Goal: Task Accomplishment & Management: Complete application form

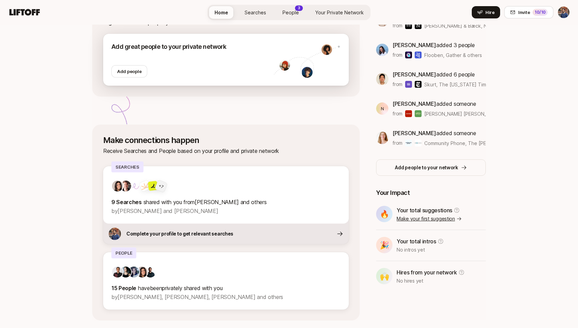
scroll to position [124, 0]
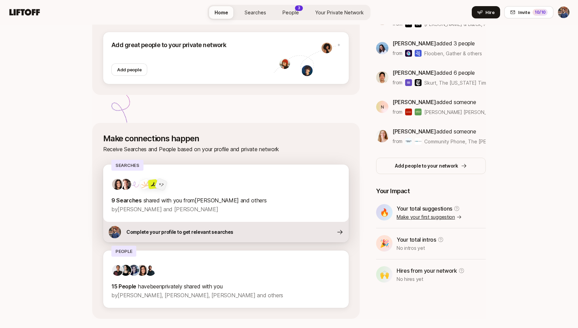
click at [187, 235] on p "Complete your profile to get relevant searches" at bounding box center [179, 232] width 107 height 8
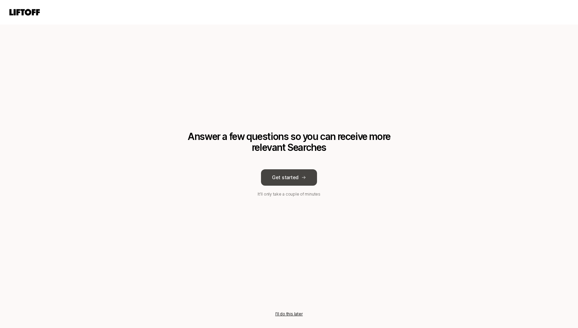
click at [290, 181] on button "Get started" at bounding box center [289, 177] width 56 height 16
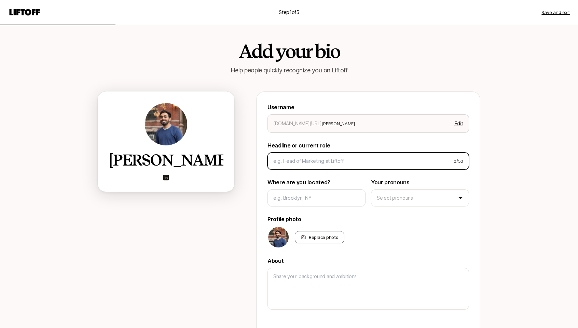
click at [335, 161] on input at bounding box center [360, 161] width 175 height 8
type textarea "x"
type input "H"
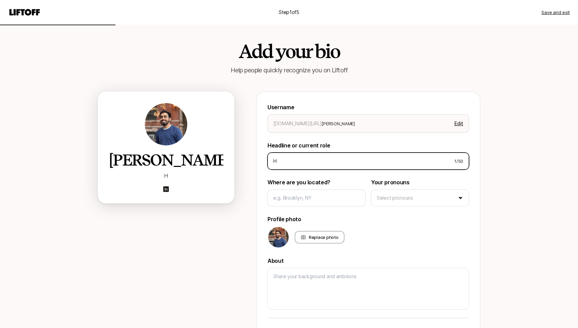
type textarea "x"
type input "He"
type textarea "x"
type input "Hea"
type textarea "x"
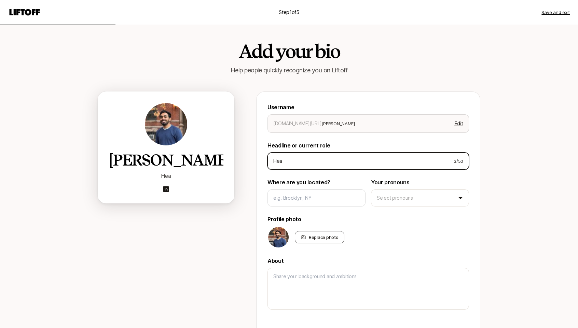
type input "Head"
type textarea "x"
type input "Head"
type textarea "x"
type input "Head o"
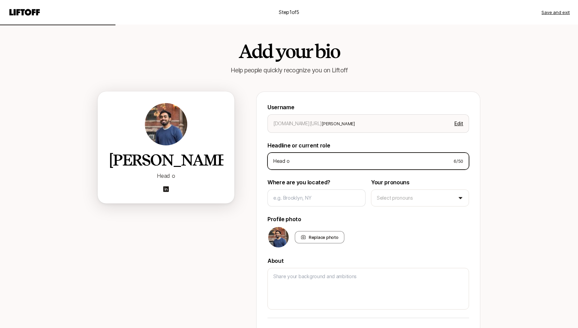
type textarea "x"
type input "Head of"
type textarea "x"
type input "Head of"
type textarea "x"
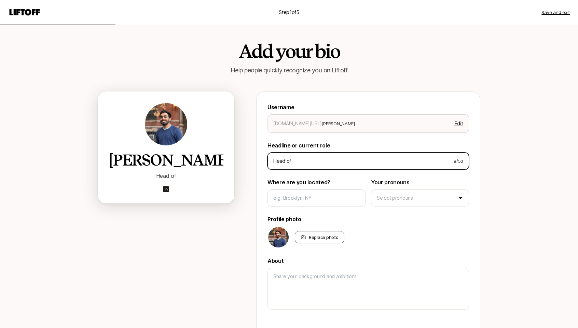
type input "Head of P"
type textarea "x"
type input "Head of Pe"
type textarea "x"
type input "Head of Peo"
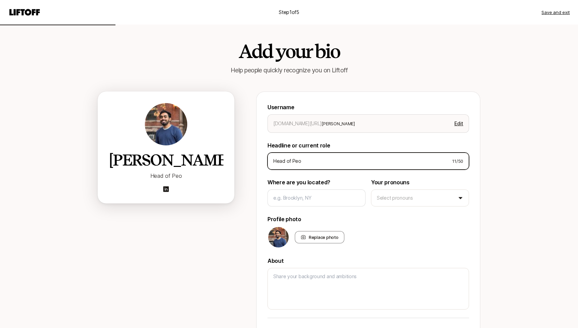
type textarea "x"
type input "Head of Pe"
type textarea "x"
type input "Head of P"
type textarea "x"
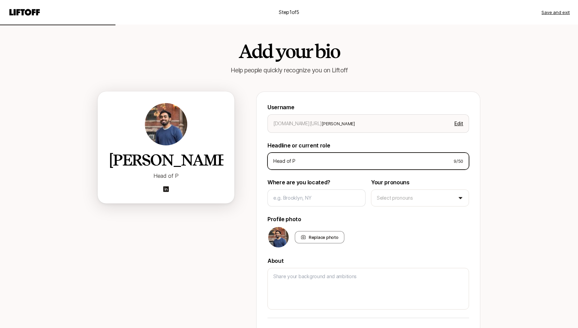
type input "Head of Pr"
type textarea "x"
type input "Head of Pro"
type textarea "x"
type input "Head of Prod"
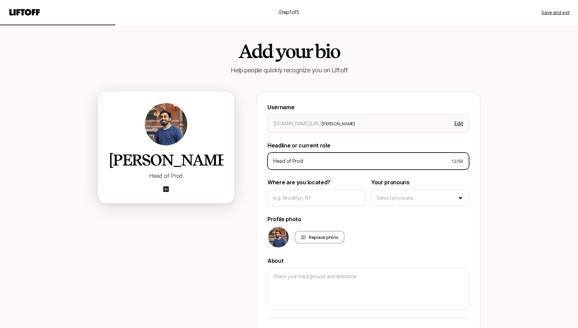
type textarea "x"
type input "Head of Produ"
type textarea "x"
type input "Head of Produc"
type textarea "x"
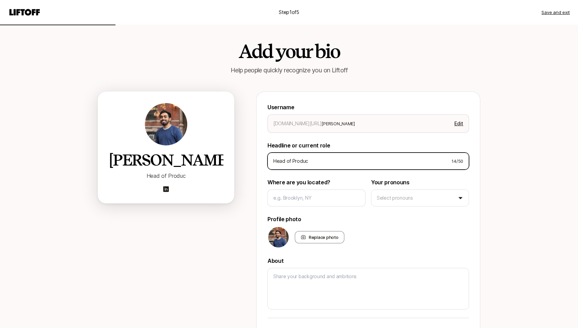
type input "Head of Product"
type textarea "x"
type input "Head of Product"
type textarea "x"
type input "Head of Product D"
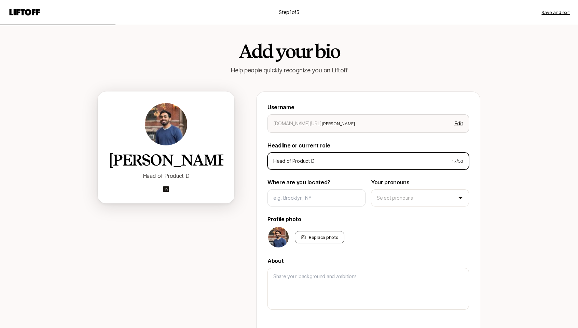
type textarea "x"
type input "Head of Product De"
type textarea "x"
type input "Head of Product Desi"
type textarea "x"
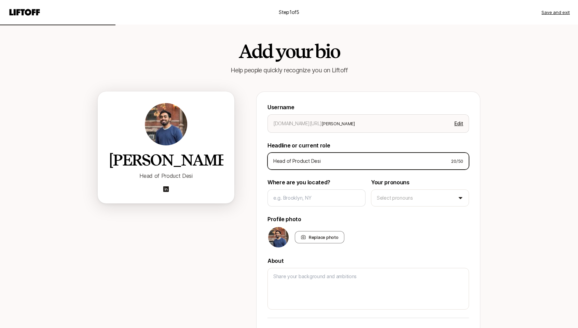
type input "Head of Product Desig"
type textarea "x"
type input "Head of Product Design"
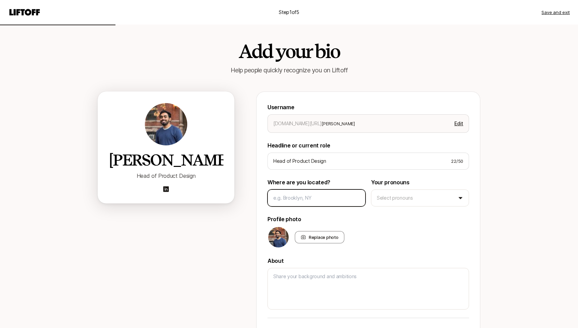
click at [324, 196] on input at bounding box center [316, 198] width 86 height 8
type textarea "x"
type input "T"
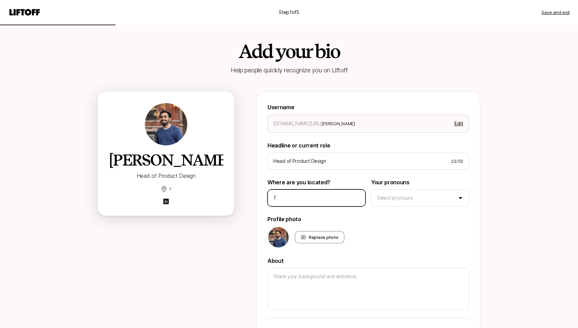
type textarea "x"
type input "Tr"
type textarea "x"
type input "Tri"
type textarea "x"
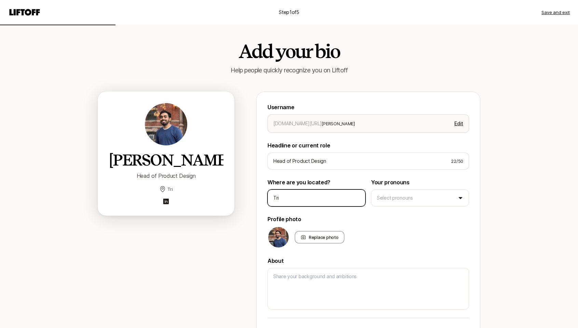
type input "Trib"
type textarea "x"
type input "Tribe"
type textarea "x"
type input "Tribec"
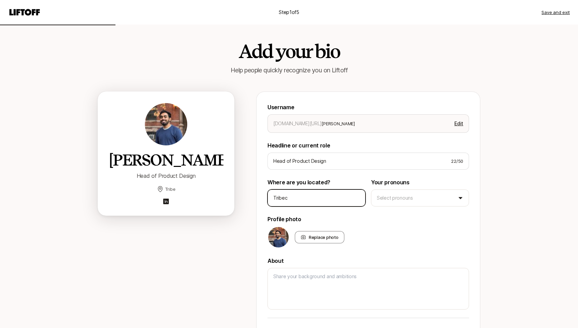
type textarea "x"
type input "Tribeca"
type textarea "x"
type input "Tribeca,"
type textarea "x"
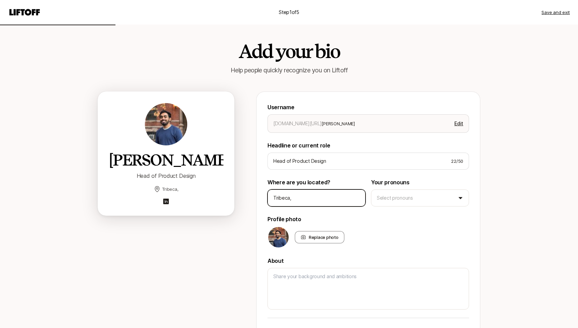
type input "Tribeca,"
type textarea "x"
type input "Tribeca, N"
type textarea "x"
type input "[GEOGRAPHIC_DATA], [GEOGRAPHIC_DATA]"
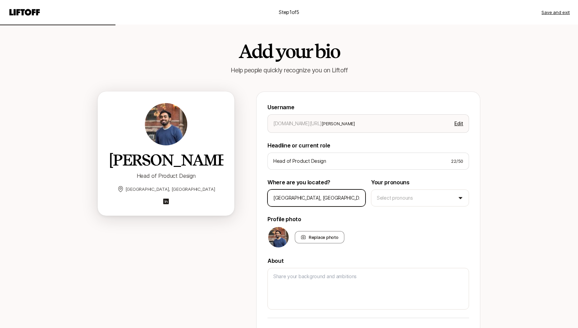
type textarea "x"
type input "[GEOGRAPHIC_DATA], [GEOGRAPHIC_DATA]"
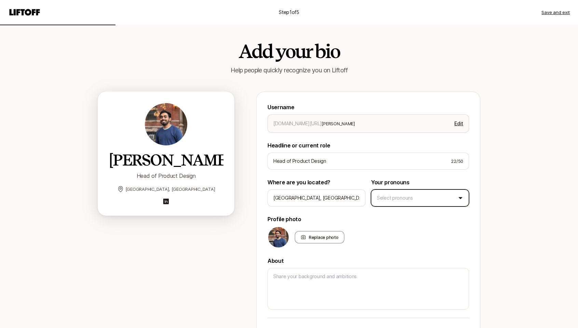
click at [430, 199] on html "Step 1 of 5 Save and exit Add your bio Help people quickly recognize you on Lif…" at bounding box center [289, 164] width 578 height 328
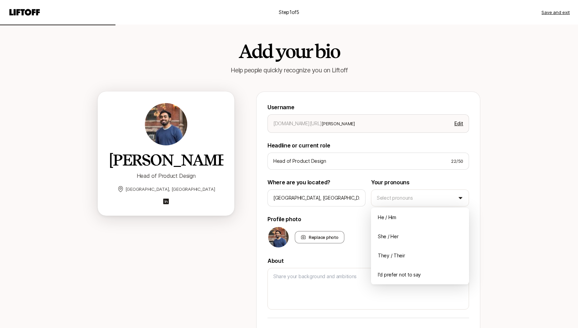
type textarea "x"
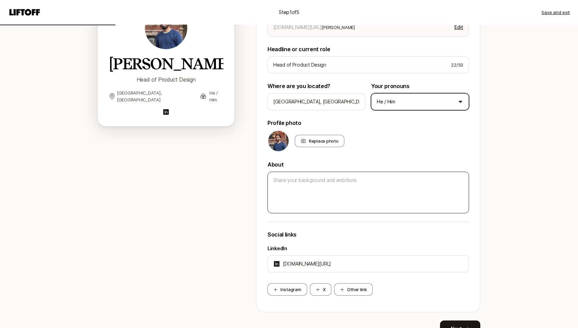
scroll to position [132, 0]
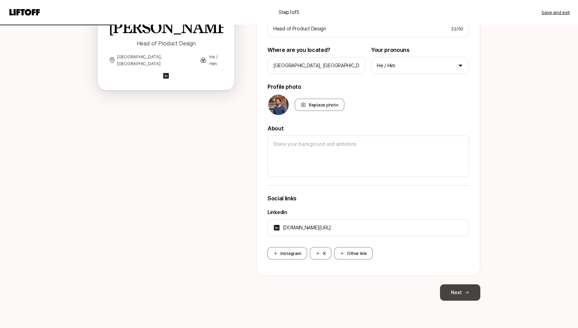
click at [458, 292] on button "Next" at bounding box center [460, 292] width 40 height 16
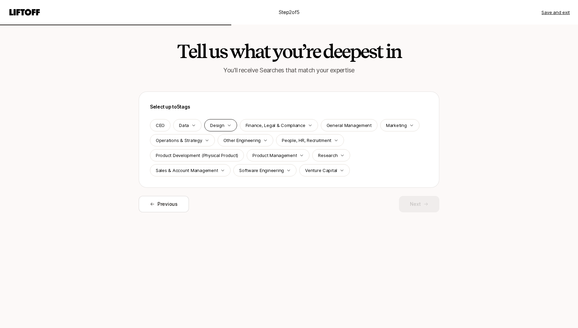
click at [218, 124] on p "Design" at bounding box center [217, 125] width 14 height 7
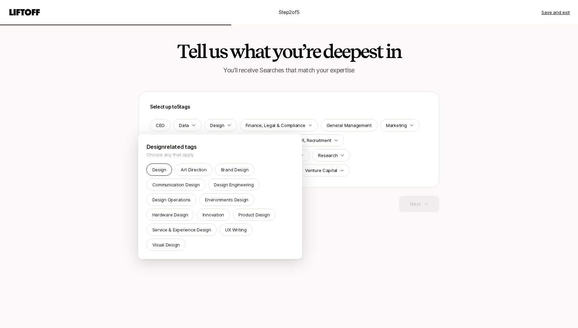
click at [155, 171] on p "Design" at bounding box center [159, 169] width 14 height 7
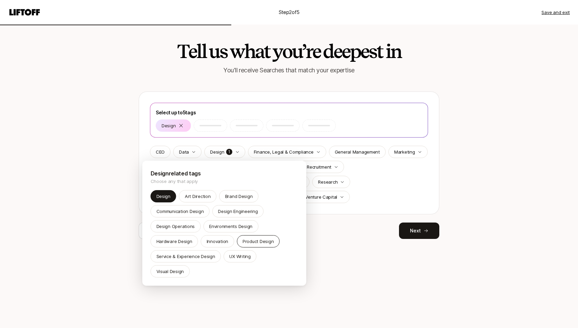
click at [260, 241] on p "Product Design" at bounding box center [257, 241] width 31 height 7
click at [184, 268] on p "Visual Design" at bounding box center [170, 271] width 28 height 7
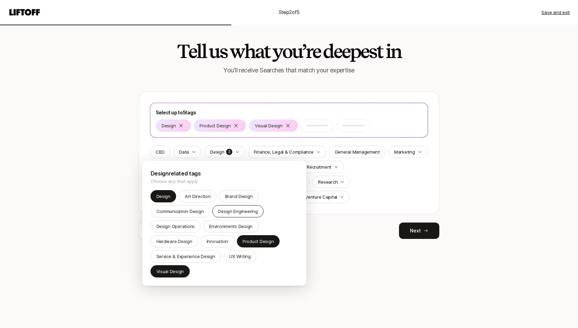
click at [247, 210] on p "Design Engineering" at bounding box center [238, 211] width 40 height 7
click at [369, 190] on html "Step 2 of 5 Save and exit Tell us what you’re deepest in You'll receive Searche…" at bounding box center [289, 164] width 578 height 328
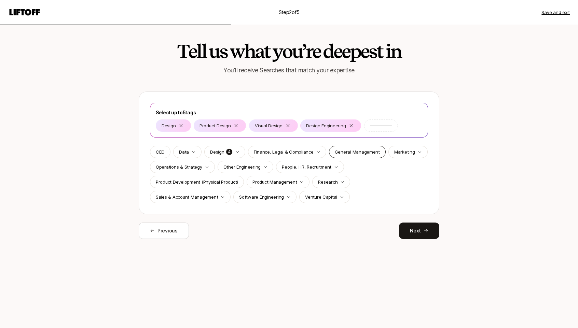
click at [355, 150] on p "General Management" at bounding box center [357, 152] width 45 height 7
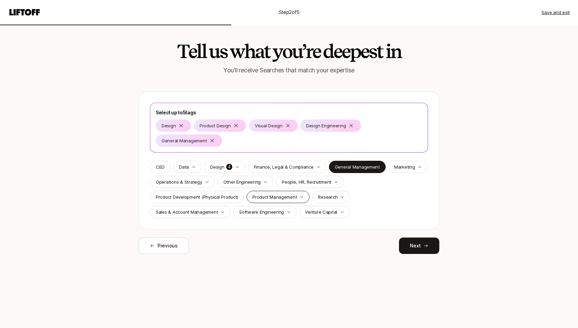
click at [275, 199] on p "Product Management" at bounding box center [274, 197] width 44 height 7
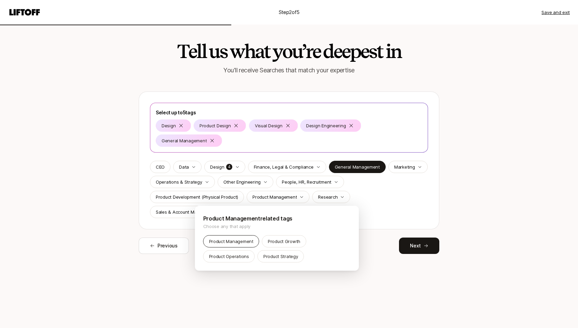
click at [226, 243] on p "Product Management" at bounding box center [231, 241] width 44 height 7
click at [272, 245] on div "Product Growth" at bounding box center [284, 241] width 44 height 12
click at [382, 200] on html "Step 2 of 5 Save and exit Tell us what you’re deepest in You'll receive Searche…" at bounding box center [289, 164] width 578 height 328
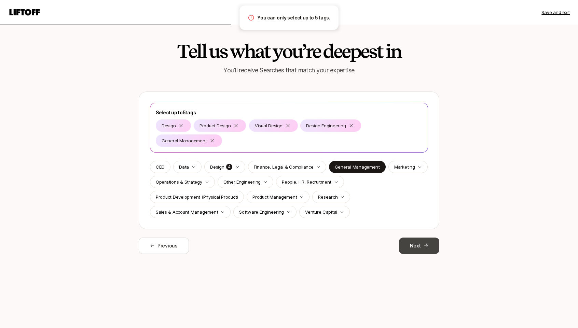
click at [432, 248] on button "Next" at bounding box center [419, 246] width 40 height 16
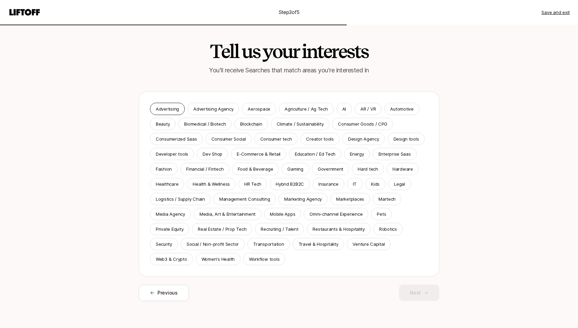
click at [169, 107] on p "Advertising" at bounding box center [167, 109] width 23 height 7
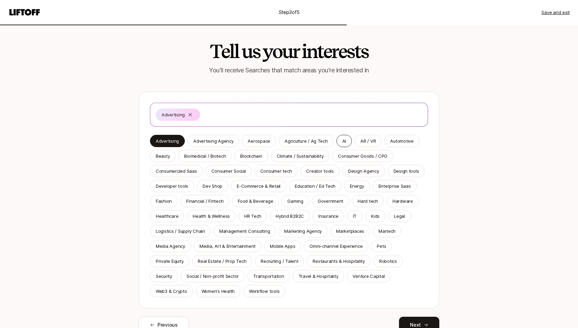
click at [342, 144] on p "AI" at bounding box center [344, 141] width 4 height 7
click at [360, 141] on p "AR / VR" at bounding box center [367, 141] width 15 height 7
click at [391, 140] on p "Automotive" at bounding box center [401, 141] width 23 height 7
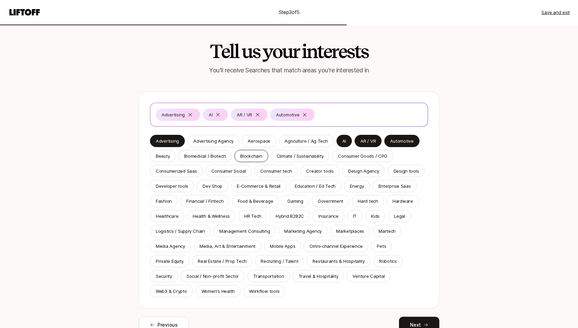
click at [252, 157] on p "Blockchain" at bounding box center [251, 156] width 22 height 7
click at [292, 153] on p "Climate / Sustainability" at bounding box center [300, 156] width 47 height 7
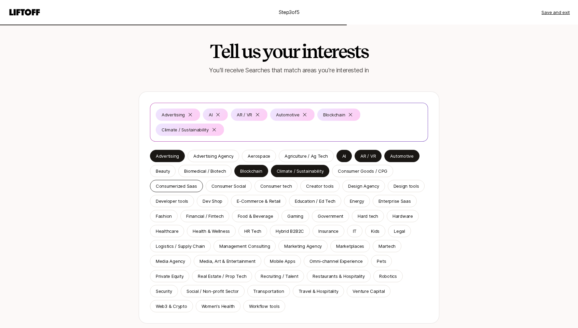
click at [188, 188] on p "Consumerized Saas" at bounding box center [176, 186] width 41 height 7
click at [363, 190] on div "Design Agency" at bounding box center [363, 186] width 43 height 12
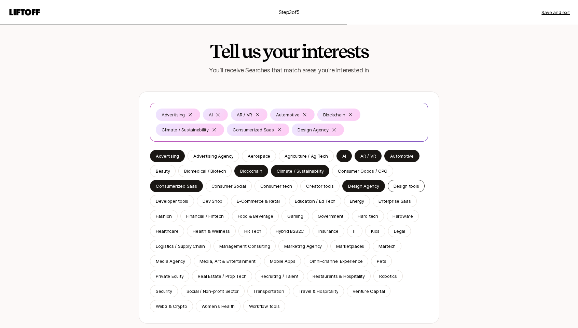
click at [403, 185] on p "Design tools" at bounding box center [406, 186] width 26 height 7
click at [153, 200] on div "Developer tools" at bounding box center [172, 201] width 44 height 12
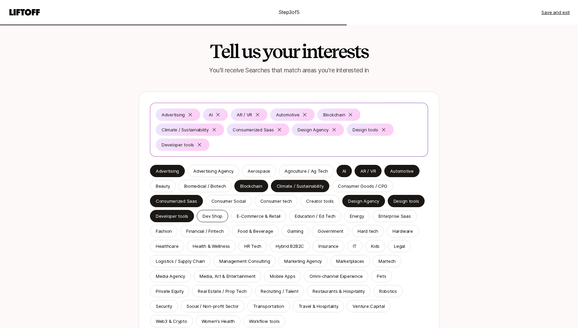
click at [204, 215] on p "Dev Shop" at bounding box center [213, 216] width 20 height 7
click at [212, 218] on p "Dev Shop" at bounding box center [213, 216] width 20 height 7
click at [254, 217] on p "E-Commerce & Retail" at bounding box center [259, 216] width 44 height 7
click at [318, 218] on p "Education / Ed Tech" at bounding box center [315, 216] width 41 height 7
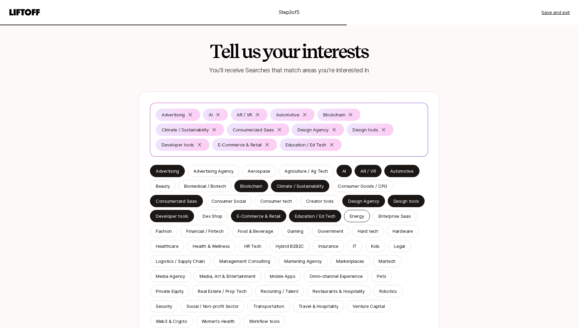
click at [357, 218] on p "Energy" at bounding box center [357, 216] width 14 height 7
click at [284, 200] on p "Consumer tech" at bounding box center [276, 201] width 32 height 7
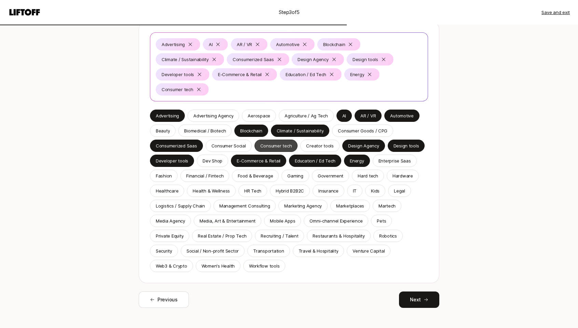
scroll to position [78, 0]
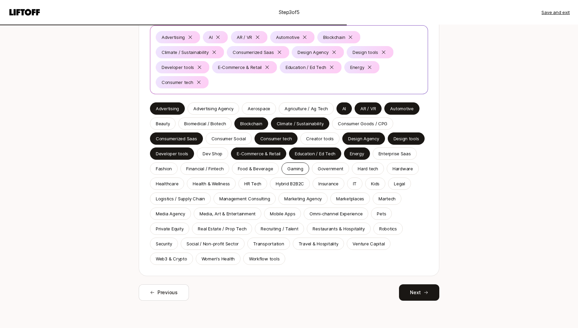
click at [289, 170] on p "Gaming" at bounding box center [295, 168] width 16 height 7
click at [288, 181] on p "Hybrid B2B2C" at bounding box center [290, 183] width 28 height 7
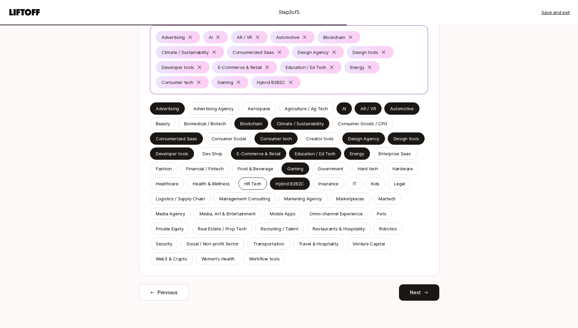
click at [251, 182] on p "HR Tech" at bounding box center [252, 183] width 17 height 7
click at [349, 181] on div "IT" at bounding box center [354, 184] width 15 height 12
click at [168, 167] on p "Fashion" at bounding box center [164, 168] width 16 height 7
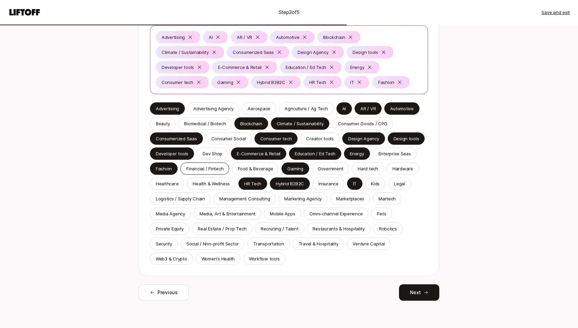
click at [192, 167] on p "Financial / Fintech" at bounding box center [204, 168] width 37 height 7
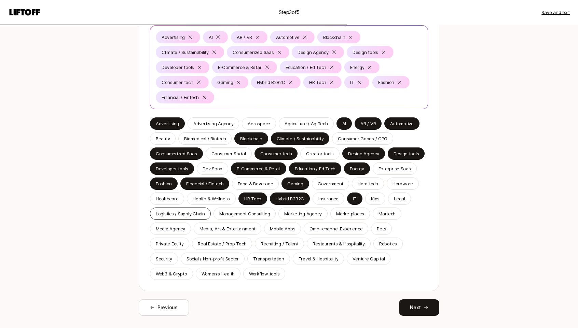
click at [183, 219] on div "Logistics / Supply Chain" at bounding box center [180, 214] width 61 height 12
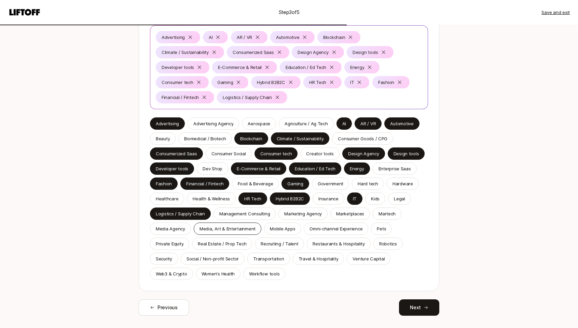
click at [225, 232] on p "Media, Art & Entertainment" at bounding box center [227, 228] width 56 height 7
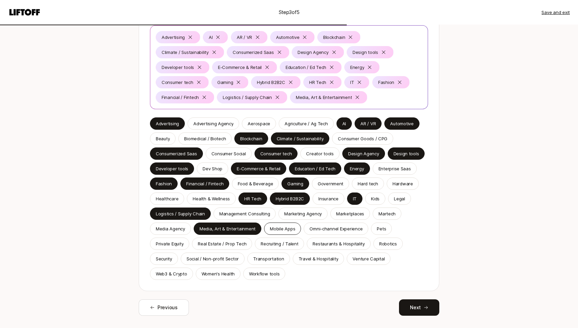
click at [288, 226] on p "Mobile Apps" at bounding box center [282, 228] width 25 height 7
click at [330, 231] on p "Omni-channel Experience" at bounding box center [335, 228] width 53 height 7
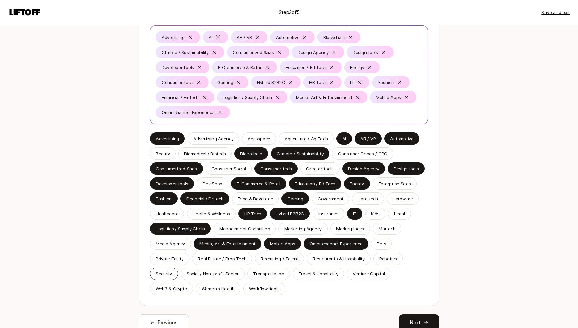
click at [171, 272] on p "Security" at bounding box center [164, 273] width 16 height 7
click at [169, 295] on div "Advertising AI AR / VR Automotive Blockchain Climate / Sustainability Consumeri…" at bounding box center [289, 160] width 301 height 292
click at [171, 292] on p "Web3 & Crypto" at bounding box center [171, 288] width 31 height 7
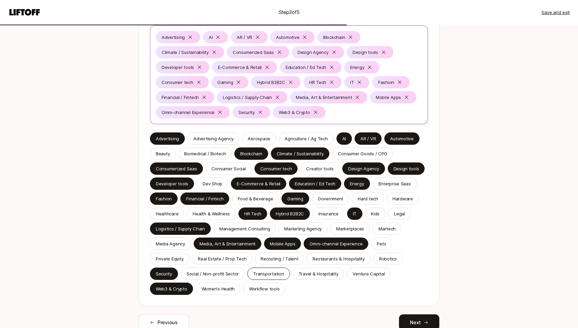
click at [277, 271] on p "Transportation" at bounding box center [268, 273] width 31 height 7
click at [310, 273] on p "Travel & Hospitality" at bounding box center [318, 273] width 40 height 7
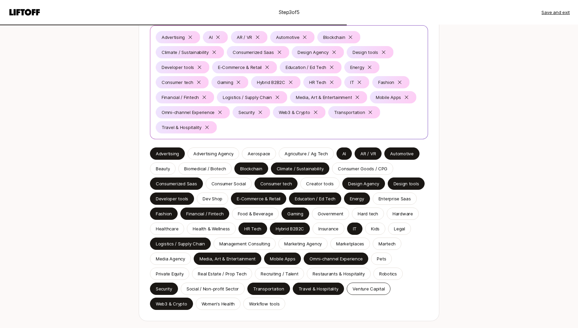
click at [368, 293] on div "Venture Capital" at bounding box center [369, 289] width 44 height 12
click at [270, 306] on p "Workflow tools" at bounding box center [264, 304] width 30 height 7
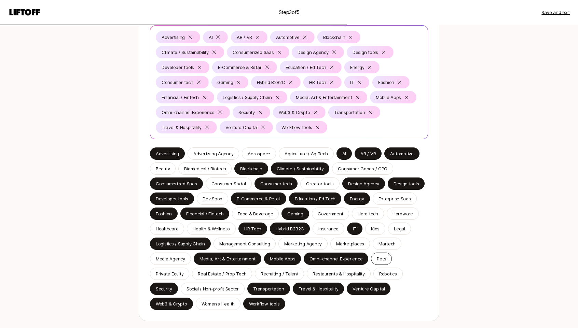
click at [378, 260] on p "Pets" at bounding box center [381, 258] width 9 height 7
click at [384, 271] on p "Robotics" at bounding box center [388, 273] width 18 height 7
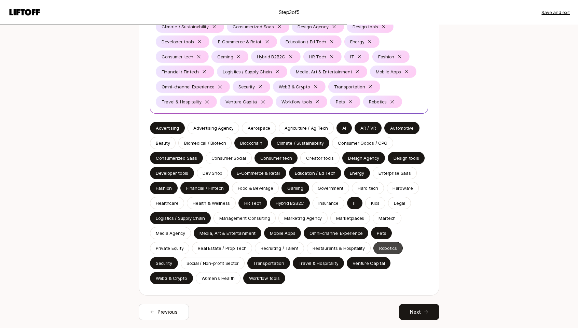
scroll to position [123, 0]
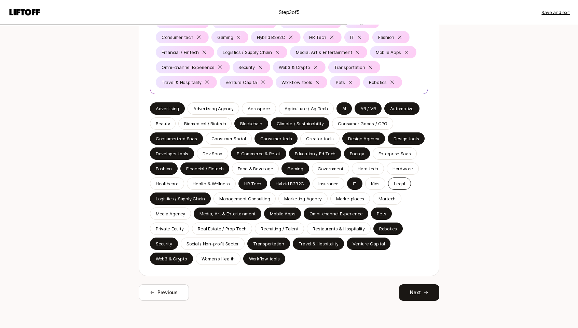
click at [391, 183] on div "Legal" at bounding box center [399, 184] width 23 height 12
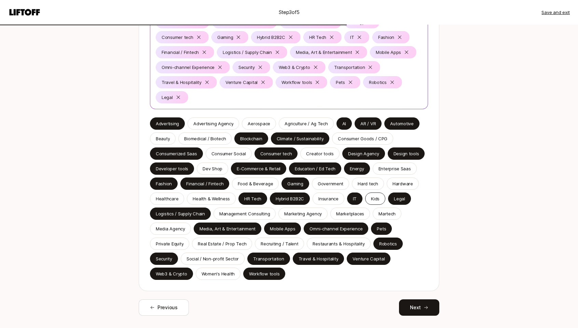
click at [368, 198] on div "Kids" at bounding box center [375, 199] width 20 height 12
click at [349, 210] on div "Marketplaces" at bounding box center [350, 214] width 40 height 12
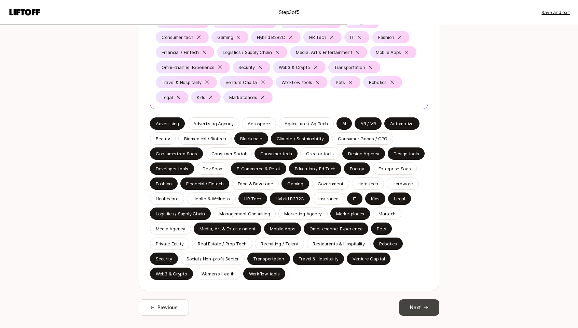
click at [405, 305] on button "Next" at bounding box center [419, 307] width 40 height 16
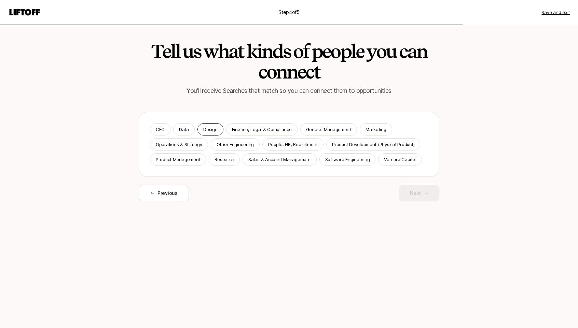
click at [204, 131] on p "Design" at bounding box center [210, 129] width 14 height 7
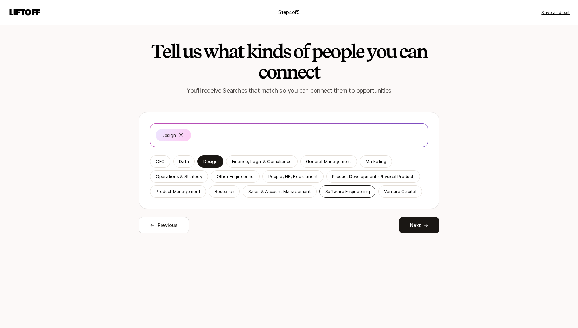
click at [346, 192] on p "Software Engineering" at bounding box center [347, 191] width 45 height 7
click at [180, 190] on p "Product Management" at bounding box center [178, 191] width 44 height 7
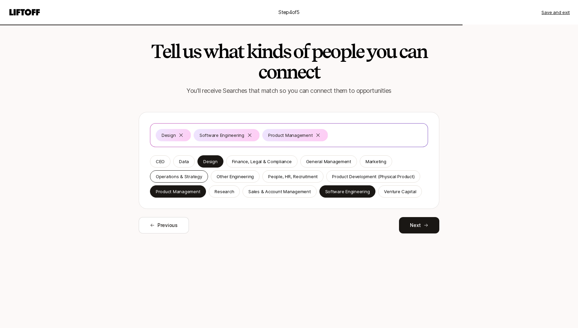
click at [185, 174] on p "Operations & Strategy" at bounding box center [179, 176] width 46 height 7
click at [371, 160] on p "Marketing" at bounding box center [375, 161] width 21 height 7
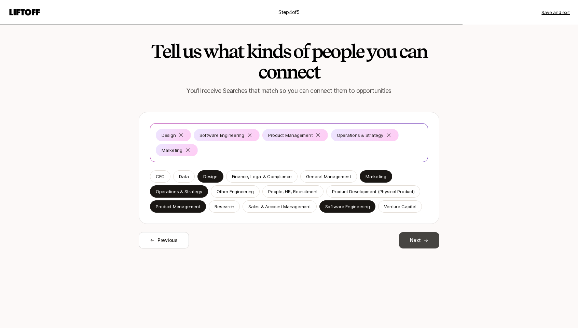
click at [415, 237] on button "Next" at bounding box center [419, 240] width 40 height 16
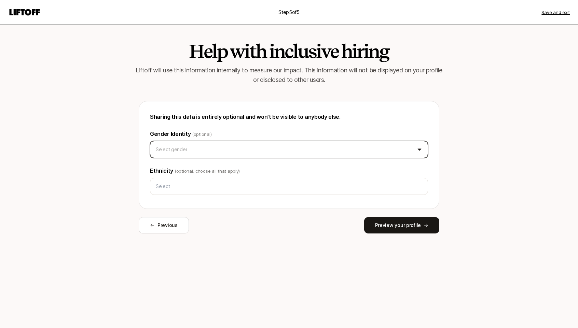
click at [308, 151] on html "Step 5 of 5 Save and exit Help with inclusive hiring Liftoff will use this info…" at bounding box center [289, 164] width 578 height 328
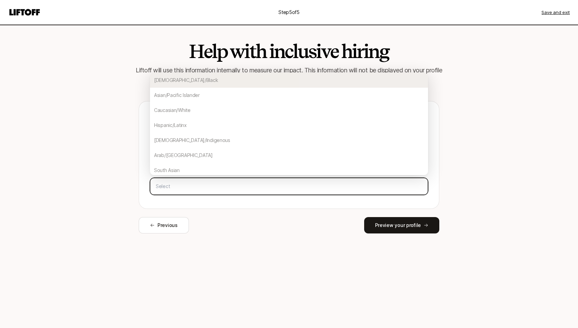
click at [289, 184] on input "text" at bounding box center [289, 186] width 272 height 12
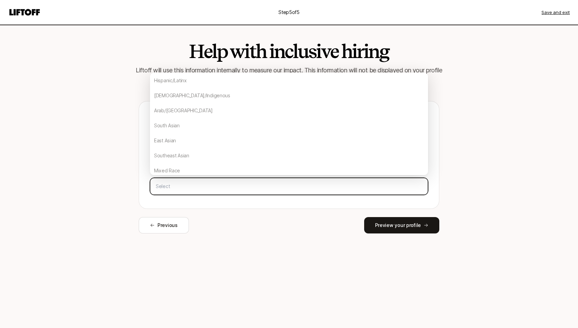
scroll to position [45, 0]
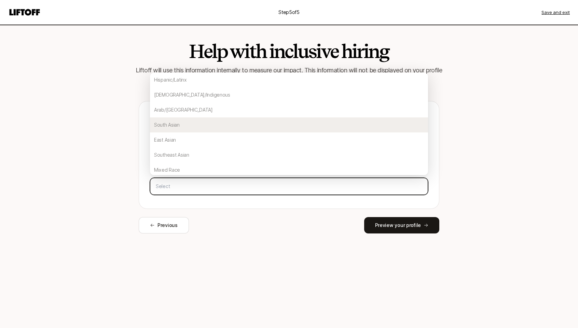
click at [262, 127] on div "South Asian" at bounding box center [289, 124] width 278 height 15
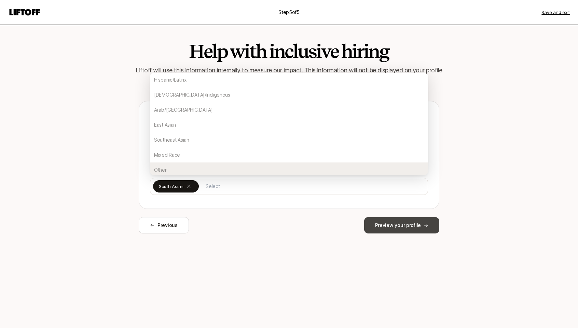
click at [380, 224] on button "Preview your profile" at bounding box center [401, 225] width 75 height 16
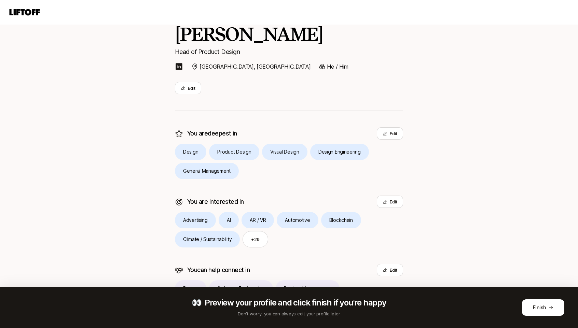
scroll to position [114, 0]
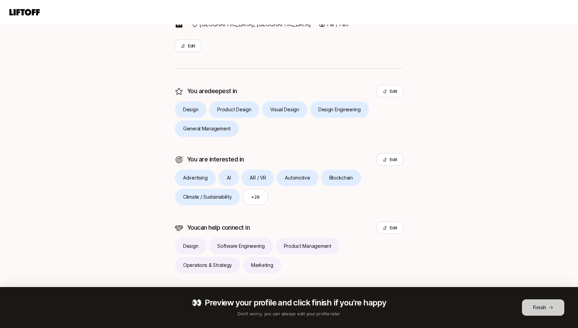
click at [534, 309] on button "Finish" at bounding box center [543, 307] width 42 height 16
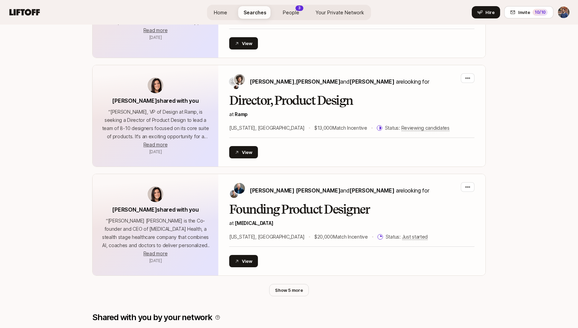
scroll to position [240, 0]
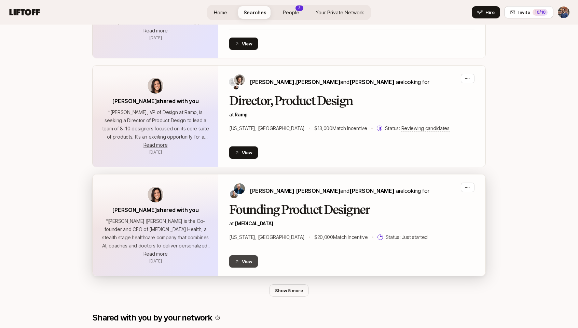
click at [248, 255] on button "View" at bounding box center [243, 261] width 29 height 12
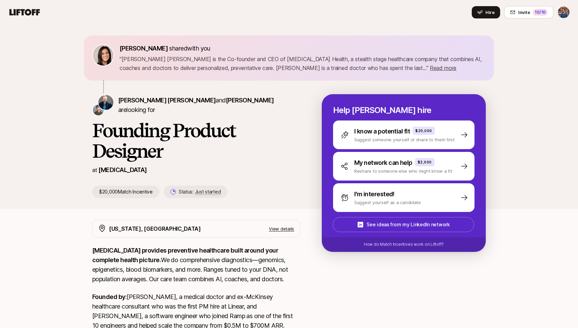
drag, startPoint x: 161, startPoint y: 53, endPoint x: 178, endPoint y: 70, distance: 23.9
click at [178, 70] on div "Eleanor Morgan shared with you " Sagan Schultz is the Co-founder and CEO of Son…" at bounding box center [303, 58] width 366 height 29
click at [142, 256] on p "SONATA provides preventive healthcare built around your complete health picture…" at bounding box center [196, 265] width 208 height 38
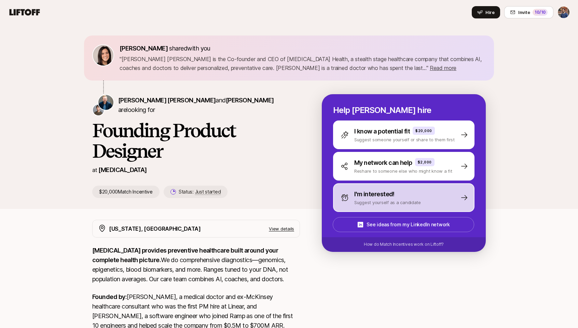
click at [380, 193] on p "I'm interested!" at bounding box center [374, 195] width 40 height 10
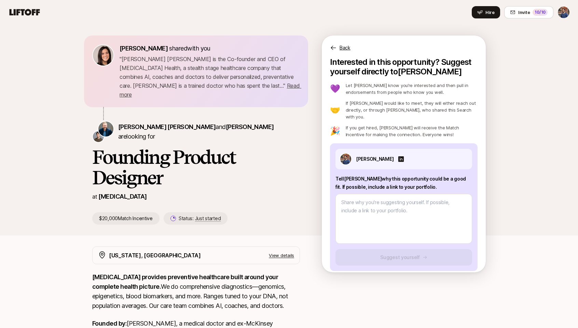
click at [36, 10] on icon at bounding box center [24, 13] width 33 height 10
type textarea "x"
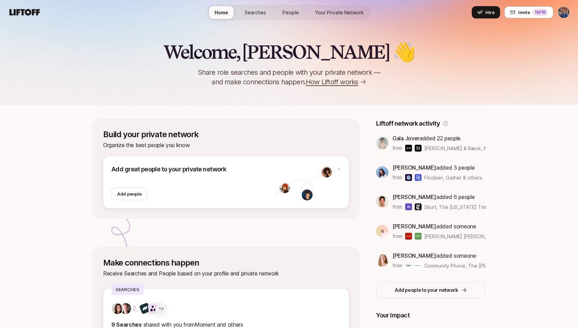
click at [314, 82] on span "How Liftoff works" at bounding box center [332, 82] width 52 height 10
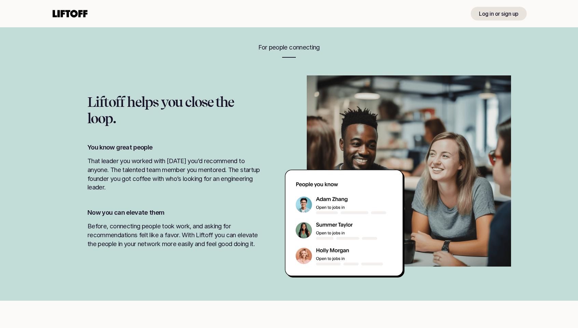
scroll to position [609, 0]
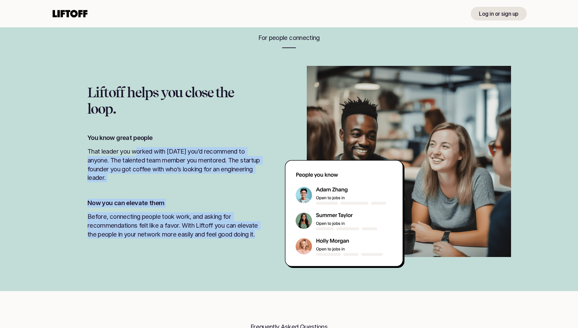
drag, startPoint x: 139, startPoint y: 154, endPoint x: 184, endPoint y: 244, distance: 101.1
click at [183, 243] on div "Liftoff helps you close the loop. You know great people That leader you worked …" at bounding box center [289, 161] width 444 height 191
click at [184, 244] on div "Liftoff helps you close the loop. You know great people That leader you worked …" at bounding box center [289, 161] width 444 height 191
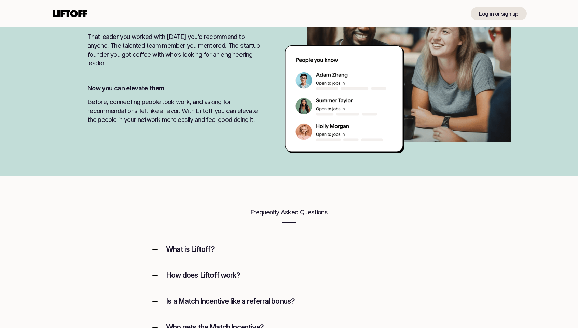
scroll to position [727, 0]
